Goal: Ask a question

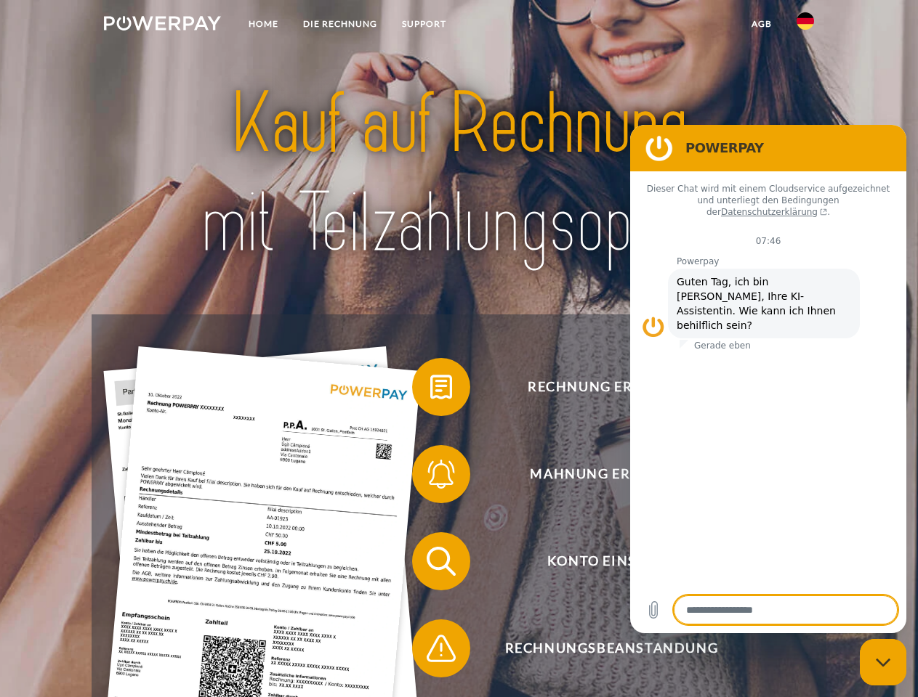
click at [162, 25] on img at bounding box center [162, 23] width 117 height 15
click at [805, 25] on img at bounding box center [804, 20] width 17 height 17
click at [761, 24] on link "agb" at bounding box center [761, 24] width 45 height 26
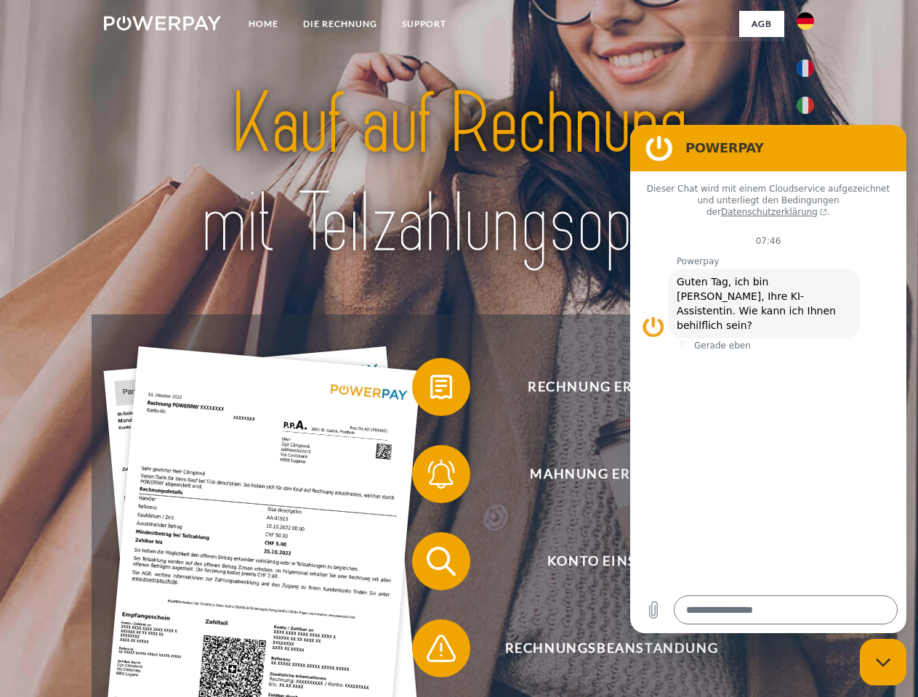
click at [430, 390] on span at bounding box center [419, 387] width 73 height 73
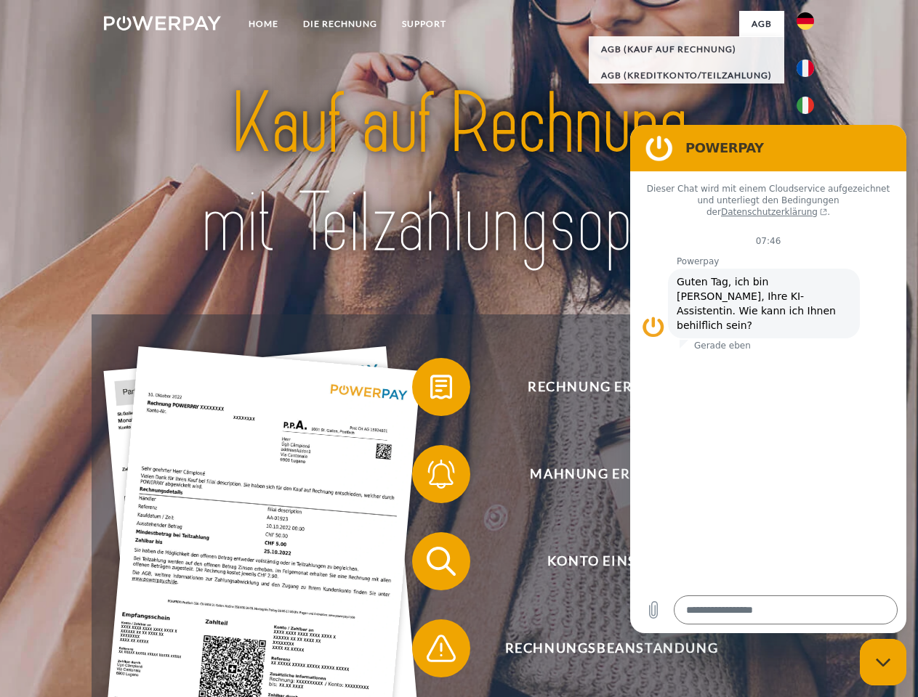
click at [430, 477] on div "Rechnung erhalten? Mahnung erhalten? Konto einsehen" at bounding box center [459, 605] width 734 height 581
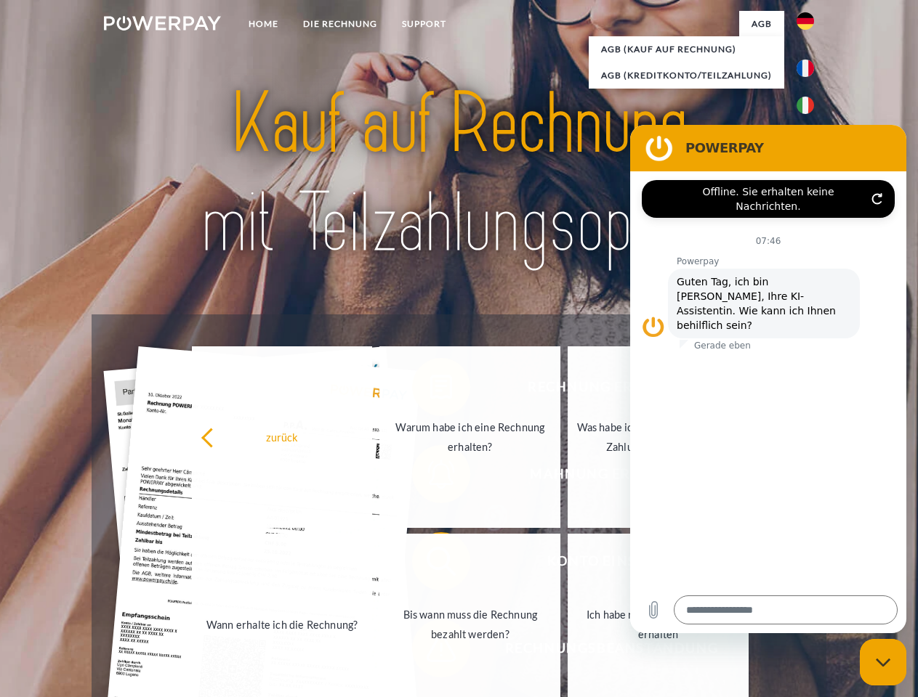
click at [430, 565] on link "Bis wann muss die Rechnung bezahlt werden?" at bounding box center [469, 625] width 181 height 182
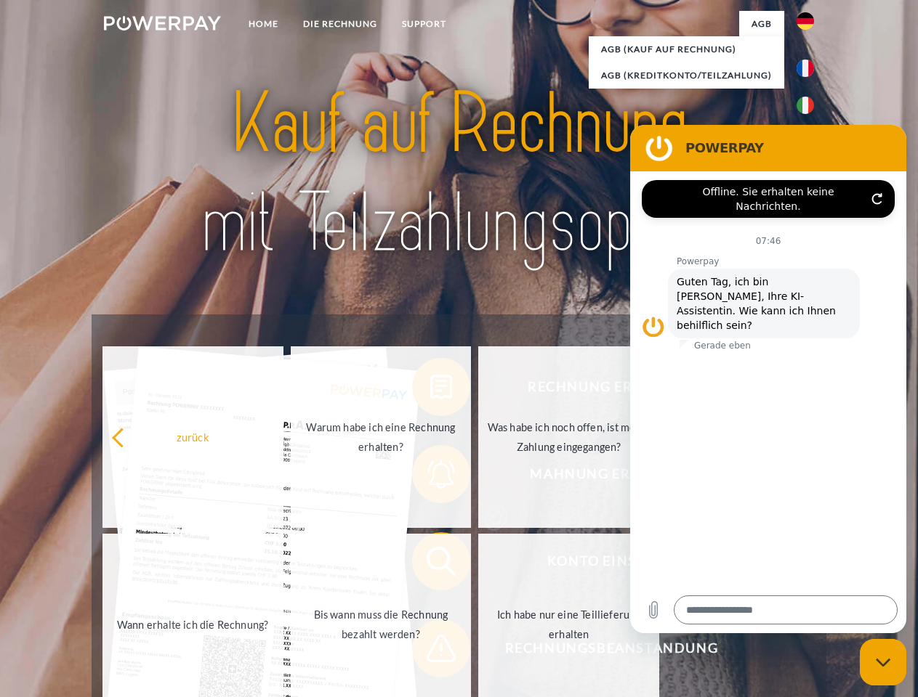
click at [430, 652] on span at bounding box center [419, 648] width 73 height 73
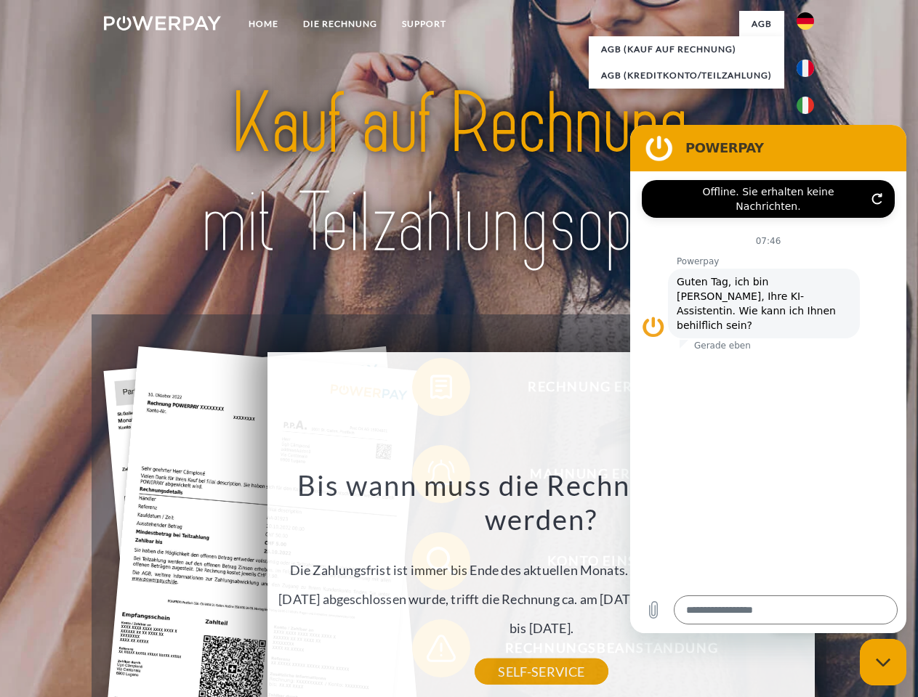
click at [883, 663] on icon "Messaging-Fenster schließen" at bounding box center [882, 662] width 15 height 9
type textarea "*"
